Goal: Information Seeking & Learning: Learn about a topic

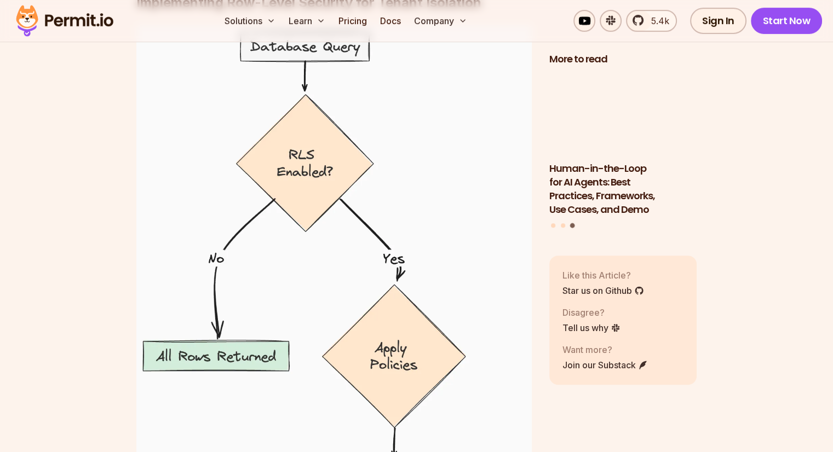
scroll to position [4762, 0]
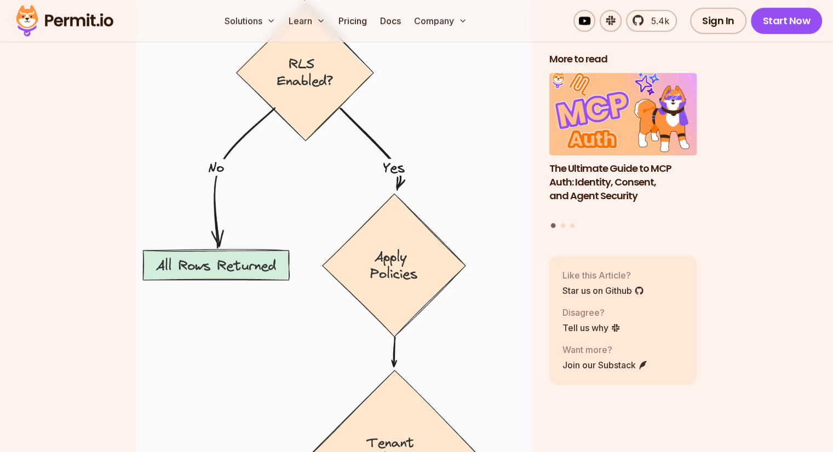
click at [796, 206] on section "Table of Contents PostgreSQL is a powerful, open-source relational database tha…" at bounding box center [416, 181] width 833 height 8562
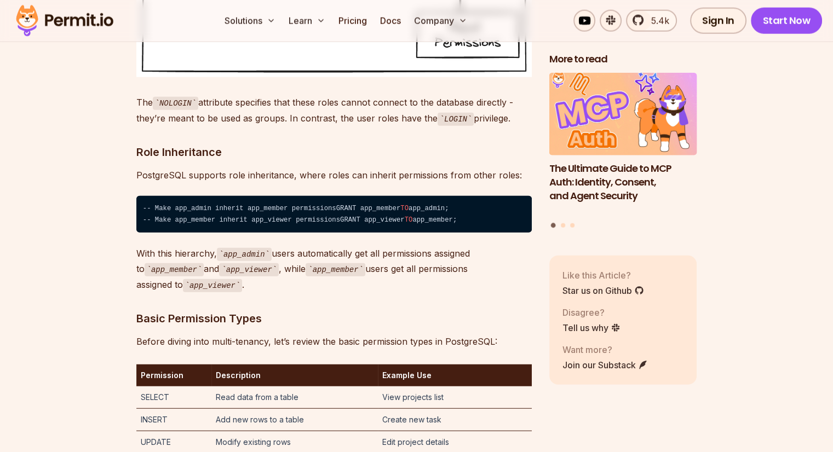
scroll to position [2737, 0]
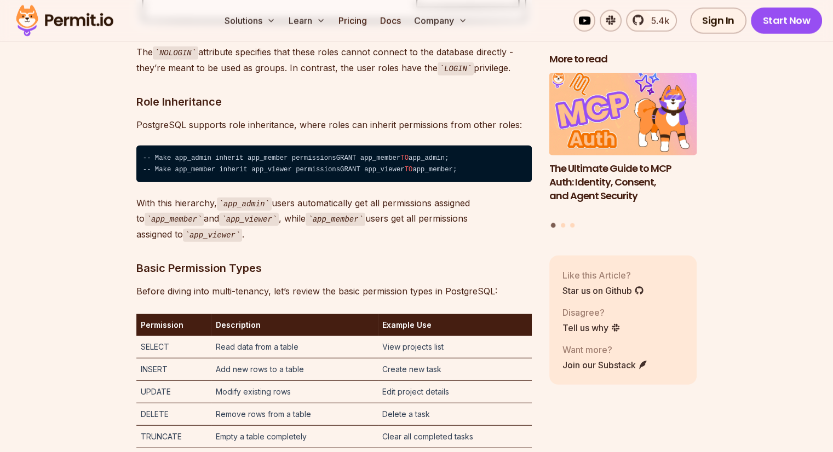
click at [324, 182] on code "-- Make app_admin inherit app_member permissionsGRANT app_member TO app_admin; …" at bounding box center [333, 164] width 395 height 37
click at [312, 182] on code "-- Make app_admin inherit app_member permissionsGRANT app_member TO app_admin; …" at bounding box center [333, 164] width 395 height 37
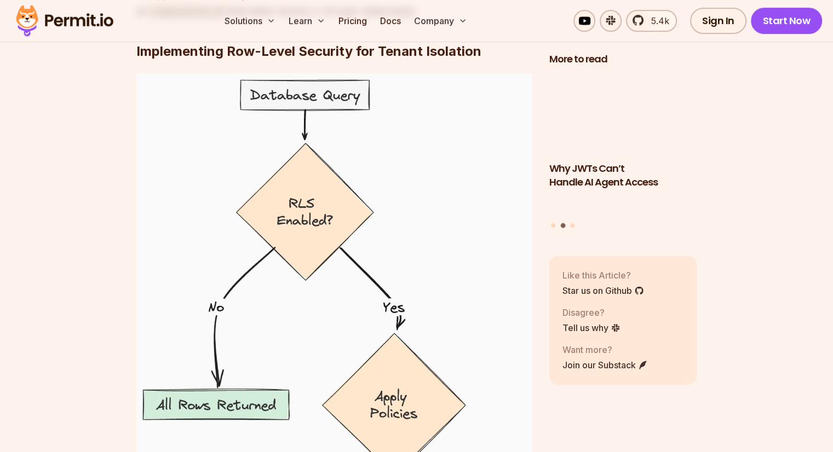
scroll to position [4653, 0]
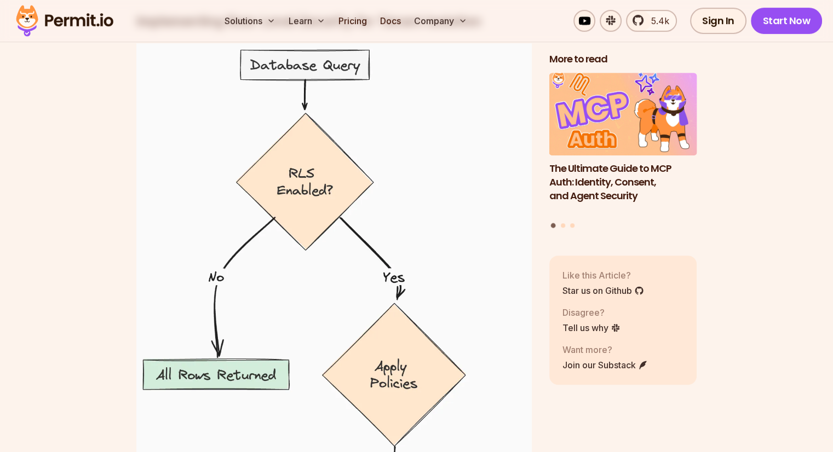
drag, startPoint x: 327, startPoint y: 213, endPoint x: 333, endPoint y: 211, distance: 6.2
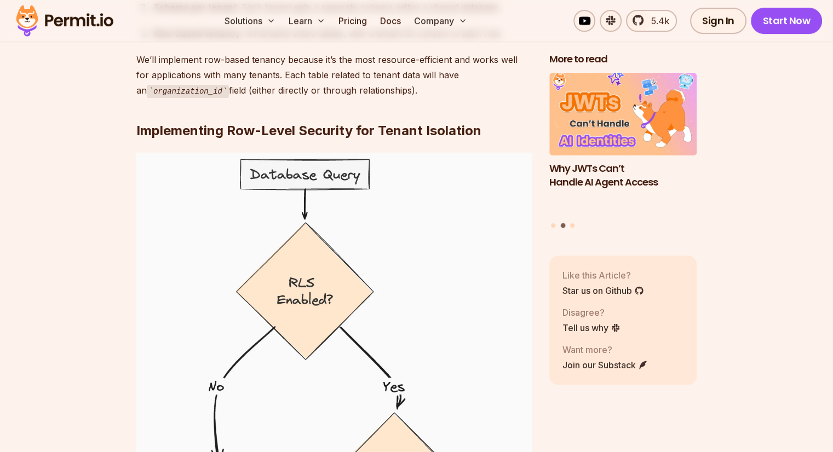
scroll to position [4488, 0]
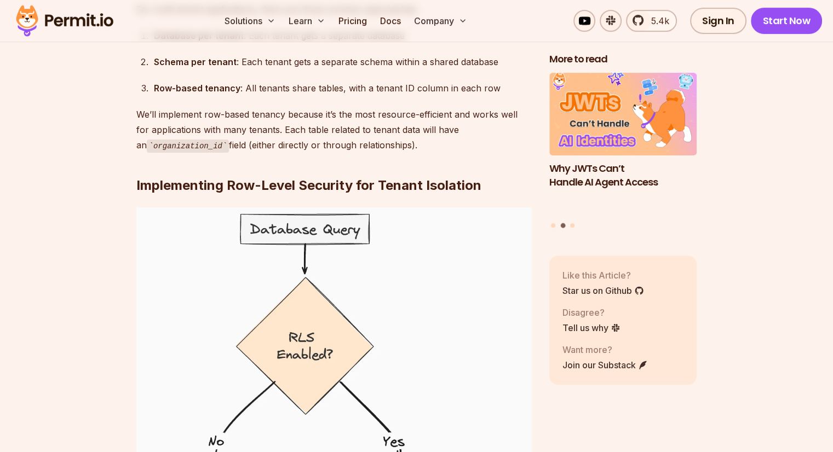
click at [330, 70] on div "Schema per tenant : Each tenant gets a separate schema within a shared database" at bounding box center [343, 61] width 378 height 15
click at [338, 70] on div "Schema per tenant : Each tenant gets a separate schema within a shared database" at bounding box center [343, 61] width 378 height 15
click at [368, 70] on div "Schema per tenant : Each tenant gets a separate schema within a shared database" at bounding box center [343, 61] width 378 height 15
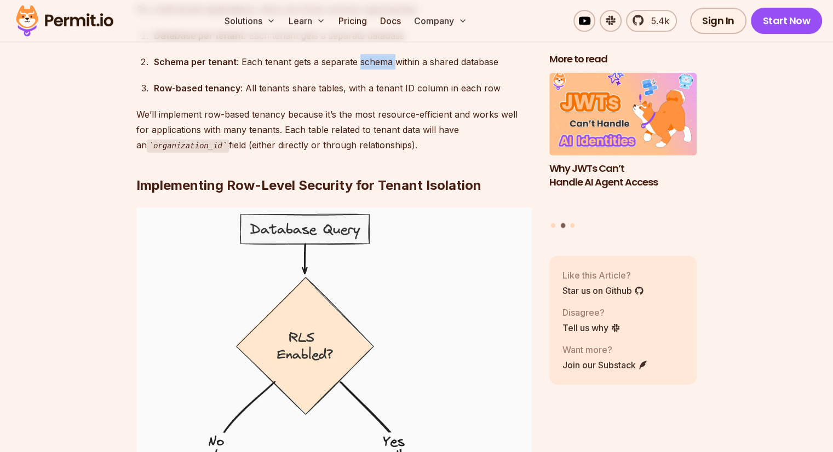
click at [368, 70] on div "Schema per tenant : Each tenant gets a separate schema within a shared database" at bounding box center [343, 61] width 378 height 15
click at [407, 70] on div "Schema per tenant : Each tenant gets a separate schema within a shared database" at bounding box center [343, 61] width 378 height 15
drag, startPoint x: 407, startPoint y: 252, endPoint x: 444, endPoint y: 252, distance: 37.8
click at [408, 70] on div "Schema per tenant : Each tenant gets a separate schema within a shared database" at bounding box center [343, 61] width 378 height 15
click at [444, 70] on div "Schema per tenant : Each tenant gets a separate schema within a shared database" at bounding box center [343, 61] width 378 height 15
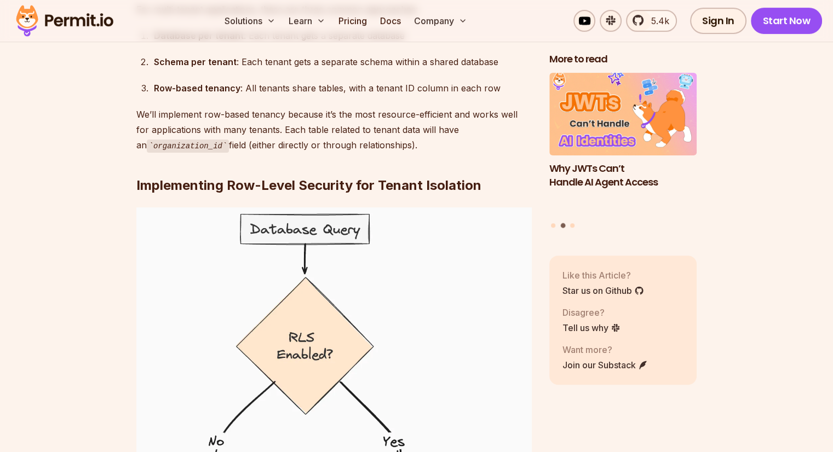
click at [485, 70] on div "Schema per tenant : Each tenant gets a separate schema within a shared database" at bounding box center [343, 61] width 378 height 15
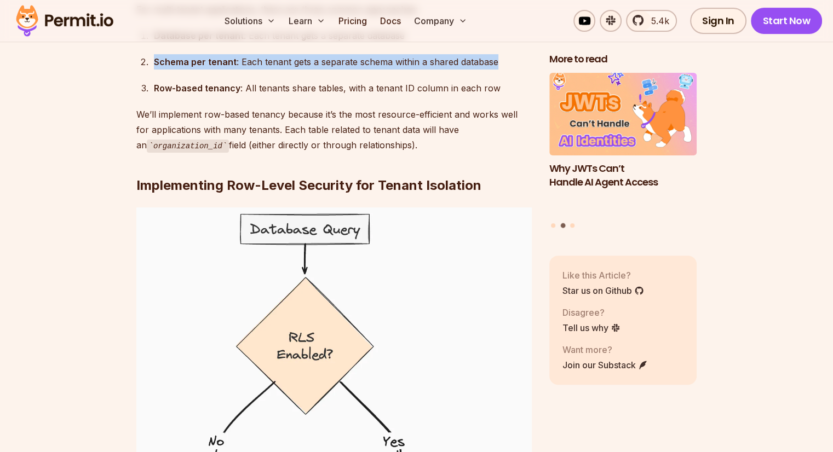
drag, startPoint x: 489, startPoint y: 256, endPoint x: 118, endPoint y: 239, distance: 372.0
click at [118, 239] on section "Table of Contents PostgreSQL is a powerful, open-source relational database tha…" at bounding box center [416, 455] width 833 height 8562
click at [232, 96] on ol "Database per tenant : Each tenant gets a separate database Schema per tenant : …" at bounding box center [333, 62] width 395 height 68
click at [278, 70] on div "Schema per tenant : Each tenant gets a separate schema within a shared database" at bounding box center [343, 61] width 378 height 15
click at [355, 70] on div "Schema per tenant : Each tenant gets a separate schema within a shared database" at bounding box center [343, 61] width 378 height 15
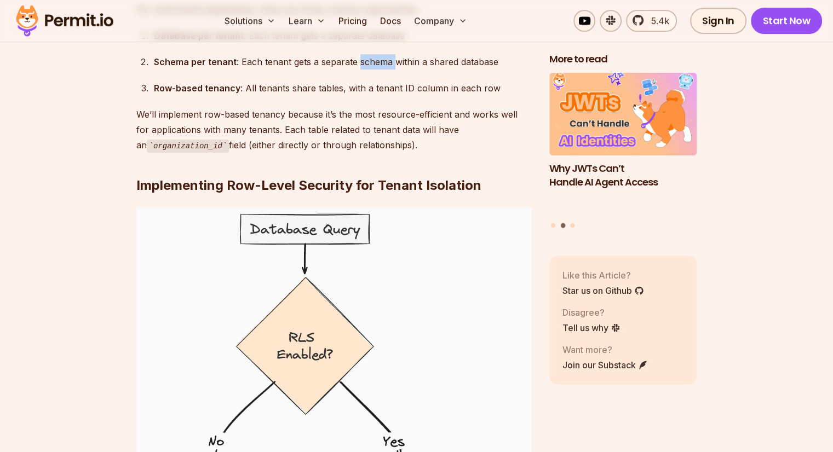
click at [355, 70] on div "Schema per tenant : Each tenant gets a separate schema within a shared database" at bounding box center [343, 61] width 378 height 15
click at [346, 70] on div "Schema per tenant : Each tenant gets a separate schema within a shared database" at bounding box center [343, 61] width 378 height 15
drag, startPoint x: 346, startPoint y: 253, endPoint x: 336, endPoint y: 255, distance: 9.9
click at [345, 70] on div "Schema per tenant : Each tenant gets a separate schema within a shared database" at bounding box center [343, 61] width 378 height 15
click at [336, 70] on div "Schema per tenant : Each tenant gets a separate schema within a shared database" at bounding box center [343, 61] width 378 height 15
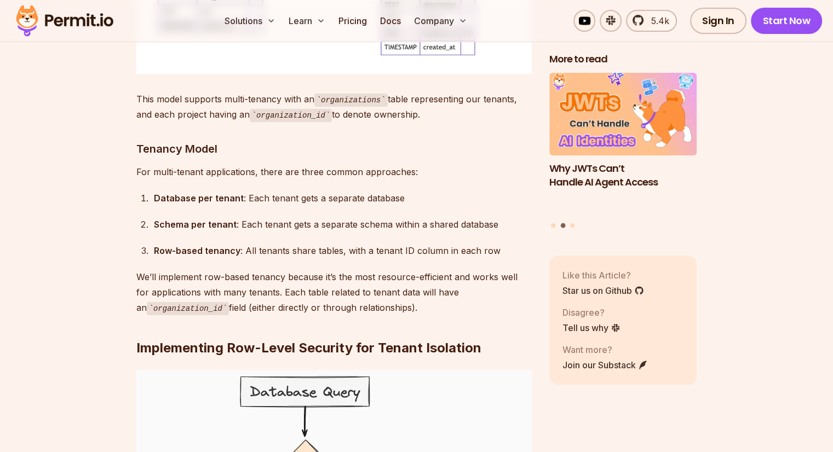
scroll to position [4324, 0]
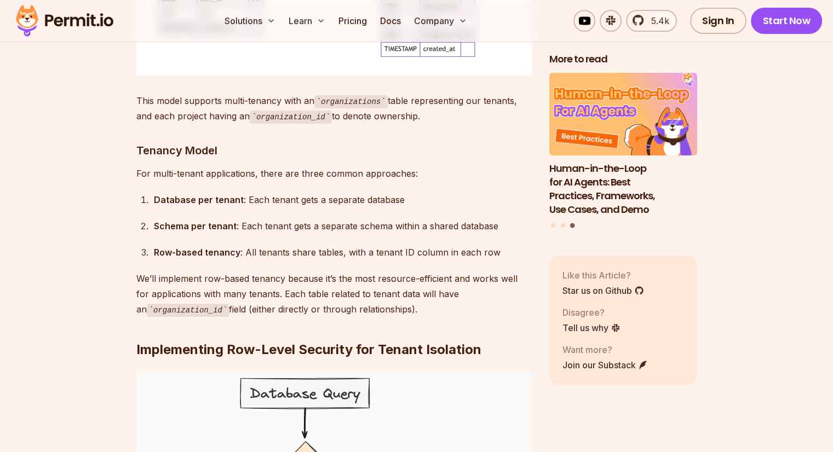
click at [337, 124] on p "This model supports multi-tenancy with an organizations table representing our …" at bounding box center [333, 108] width 395 height 31
click at [388, 124] on p "This model supports multi-tenancy with an organizations table representing our …" at bounding box center [333, 108] width 395 height 31
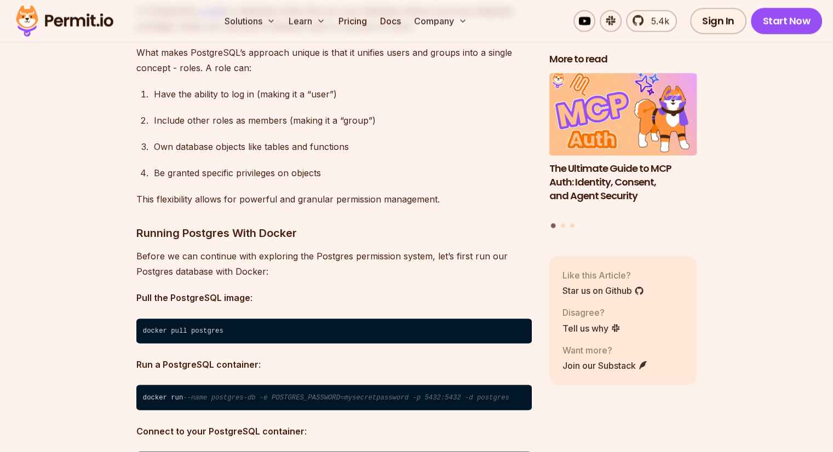
scroll to position [1587, 0]
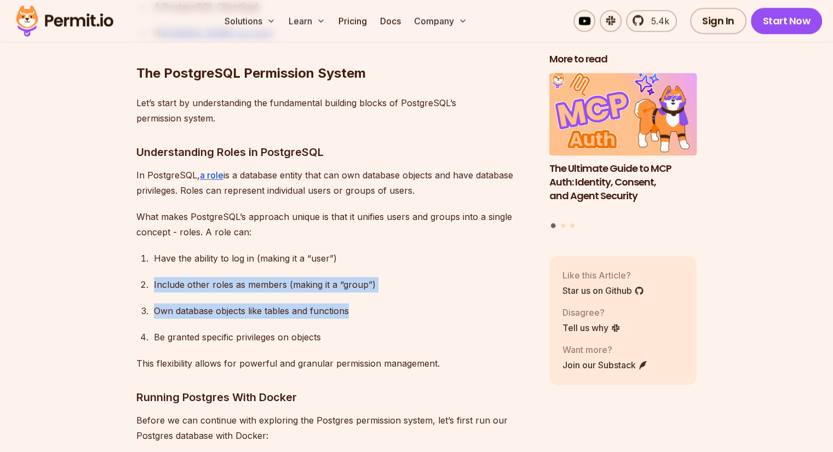
drag, startPoint x: 371, startPoint y: 314, endPoint x: 167, endPoint y: 297, distance: 204.8
click at [370, 316] on div "Own database objects like tables and functions" at bounding box center [343, 310] width 378 height 15
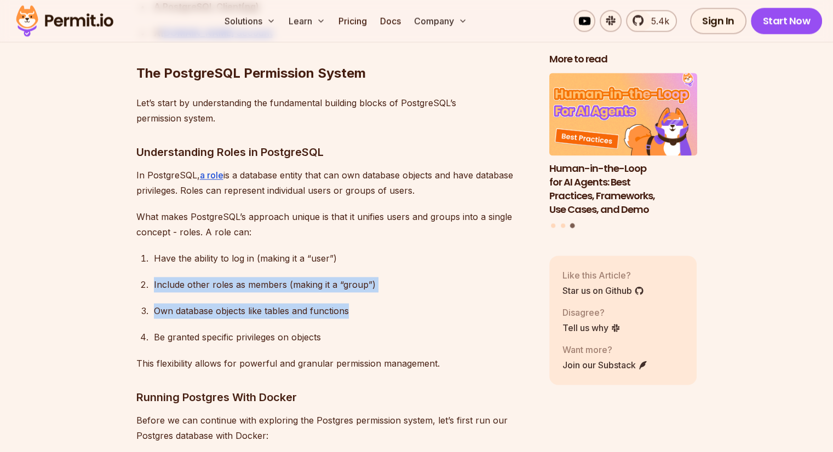
drag, startPoint x: 340, startPoint y: 315, endPoint x: 350, endPoint y: 316, distance: 9.4
click at [341, 314] on div "Own database objects like tables and functions" at bounding box center [343, 310] width 378 height 15
drag, startPoint x: 377, startPoint y: 291, endPoint x: 391, endPoint y: 291, distance: 14.8
click at [378, 290] on div "Include other roles as members (making it a “group”)" at bounding box center [343, 284] width 378 height 15
click at [484, 293] on ol "Have the ability to log in (making it a “user”) Include other roles as members …" at bounding box center [333, 298] width 395 height 94
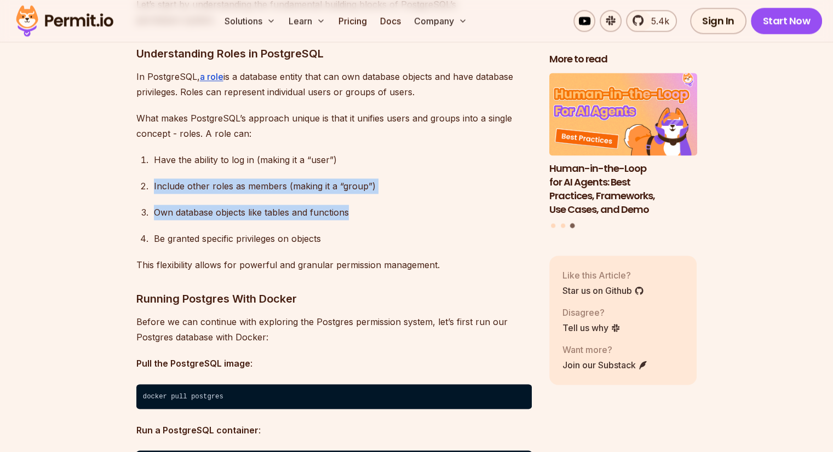
scroll to position [1806, 0]
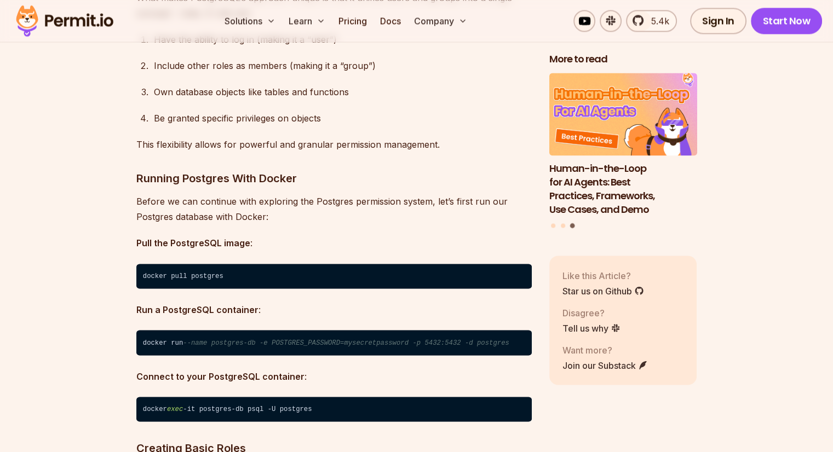
click at [429, 220] on p "Before we can continue with exploring the Postgres permission system, let’s fir…" at bounding box center [333, 209] width 395 height 31
click at [279, 211] on p "Before we can continue with exploring the Postgres permission system, let’s fir…" at bounding box center [333, 209] width 395 height 31
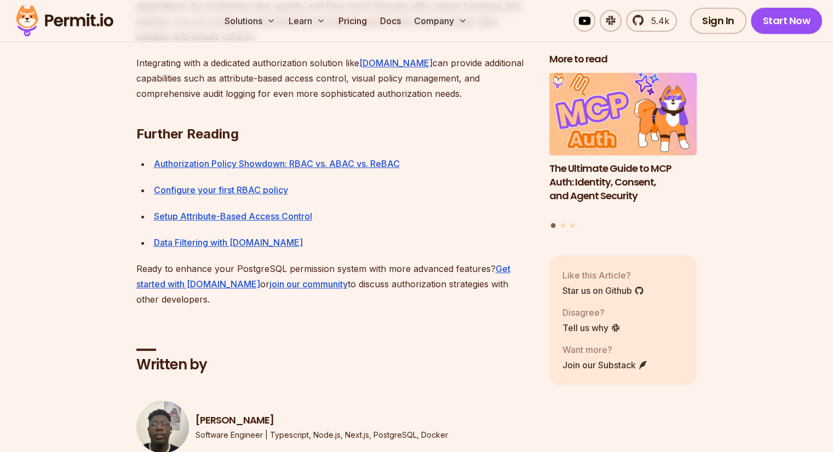
scroll to position [8773, 0]
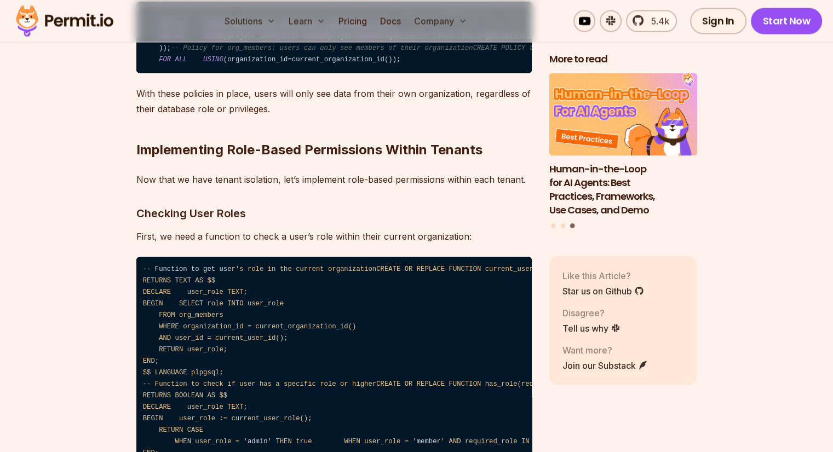
scroll to position [6200, 0]
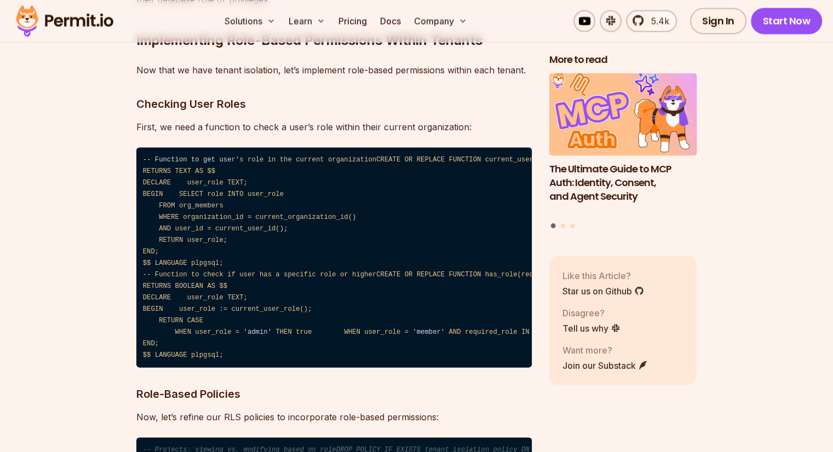
copy h3 "RLS"
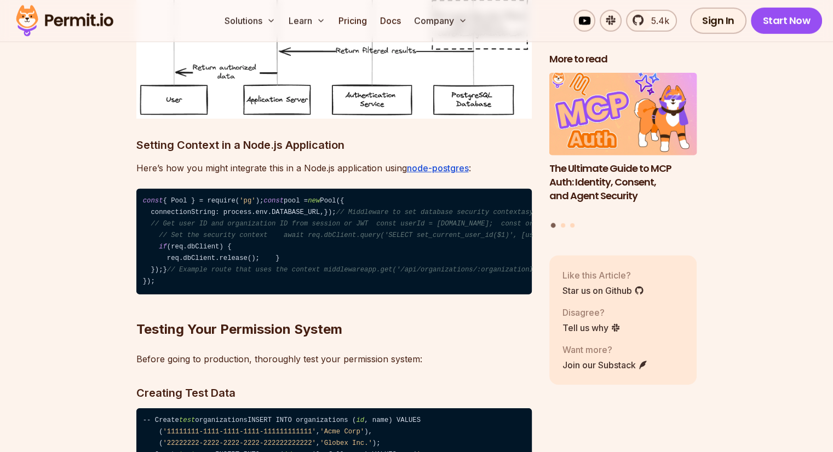
scroll to position [7678, 0]
